Goal: Find specific page/section

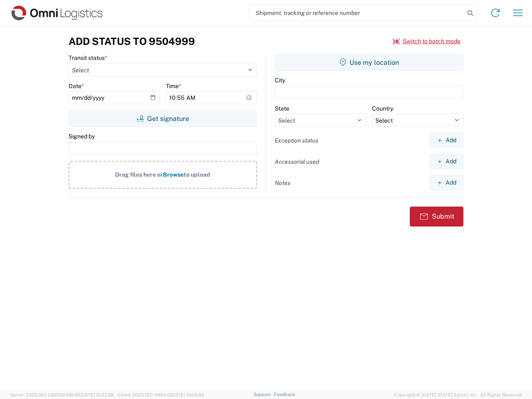
click at [357, 13] on input "search" at bounding box center [357, 13] width 215 height 16
click at [471, 13] on icon at bounding box center [471, 13] width 12 height 12
click at [496, 13] on icon at bounding box center [495, 12] width 13 height 13
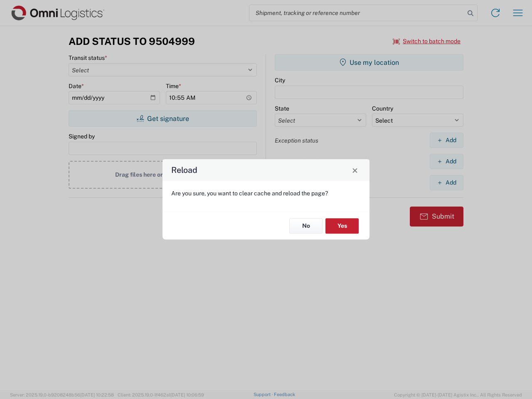
click at [427, 41] on div "Reload Are you sure, you want to clear cache and reload the page? No Yes" at bounding box center [266, 199] width 532 height 399
click at [163, 119] on div "Reload Are you sure, you want to clear cache and reload the page? No Yes" at bounding box center [266, 199] width 532 height 399
click at [369, 62] on div "Reload Are you sure, you want to clear cache and reload the page? No Yes" at bounding box center [266, 199] width 532 height 399
click at [447, 140] on div "Reload Are you sure, you want to clear cache and reload the page? No Yes" at bounding box center [266, 199] width 532 height 399
click at [447, 161] on div "Reload Are you sure, you want to clear cache and reload the page? No Yes" at bounding box center [266, 199] width 532 height 399
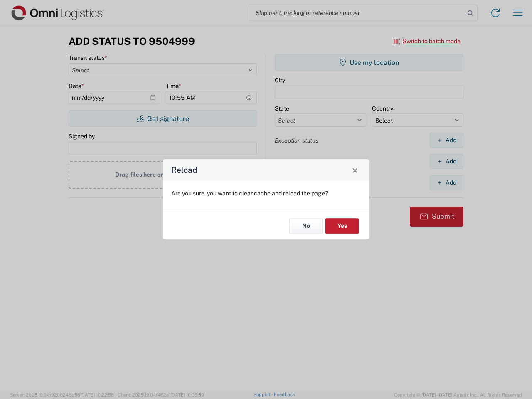
click at [447, 183] on div "Reload Are you sure, you want to clear cache and reload the page? No Yes" at bounding box center [266, 199] width 532 height 399
